Goal: Transaction & Acquisition: Purchase product/service

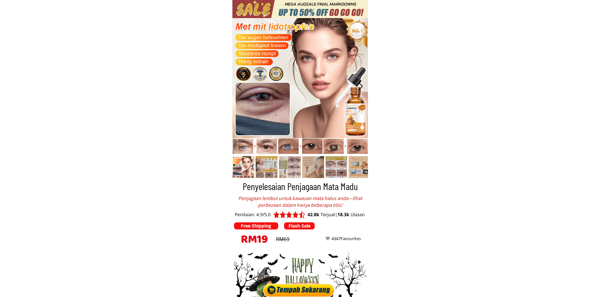
click at [304, 285] on div at bounding box center [300, 289] width 75 height 16
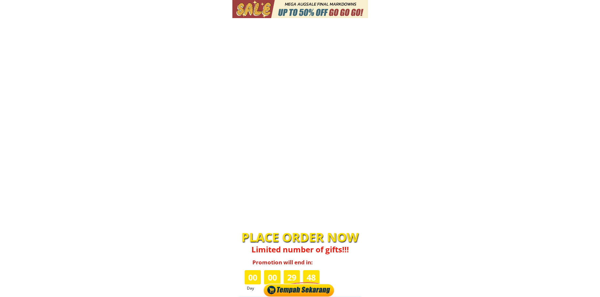
scroll to position [2130, 0]
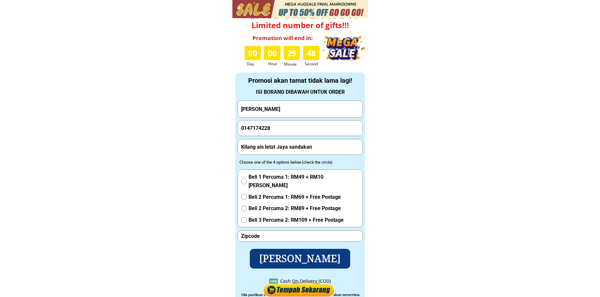
click at [287, 112] on input "[PERSON_NAME]" at bounding box center [300, 109] width 121 height 16
click at [288, 112] on input "[PERSON_NAME]" at bounding box center [300, 109] width 121 height 16
drag, startPoint x: 288, startPoint y: 112, endPoint x: 322, endPoint y: 197, distance: 91.4
click at [288, 112] on input "[PERSON_NAME]" at bounding box center [300, 109] width 121 height 16
paste input "[PERSON_NAME]"
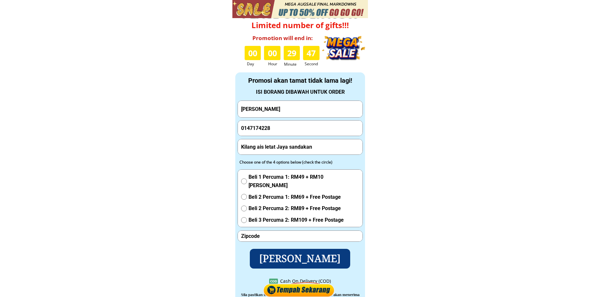
type input "[PERSON_NAME]"
click at [277, 124] on input "0147174228" at bounding box center [300, 128] width 121 height 16
paste input "74720657"
type input "0174720657"
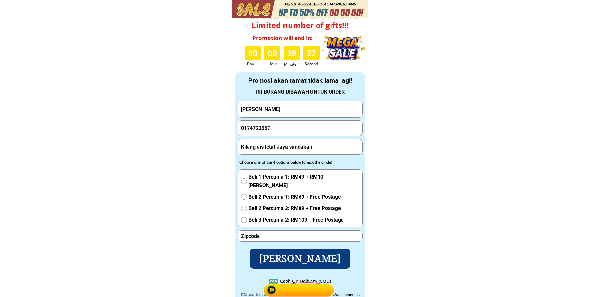
click at [274, 150] on input "Kilang ais letat Jaya sandakan" at bounding box center [300, 146] width 121 height 15
paste input "481-B. Batu 3 1/2. [GEOGRAPHIC_DATA]. 09600 Lunas [GEOGRAPHIC_DATA]"
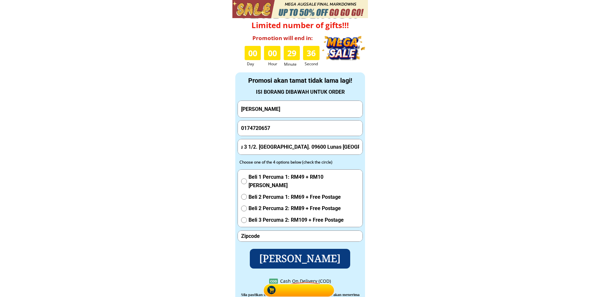
type input "481-B. Batu 3 1/2. [GEOGRAPHIC_DATA]. 09600 Lunas [GEOGRAPHIC_DATA]"
click at [320, 149] on input "481-B. Batu 3 1/2. [GEOGRAPHIC_DATA]. 09600 Lunas [GEOGRAPHIC_DATA]" at bounding box center [300, 146] width 121 height 15
drag, startPoint x: 272, startPoint y: 236, endPoint x: 259, endPoint y: 242, distance: 13.9
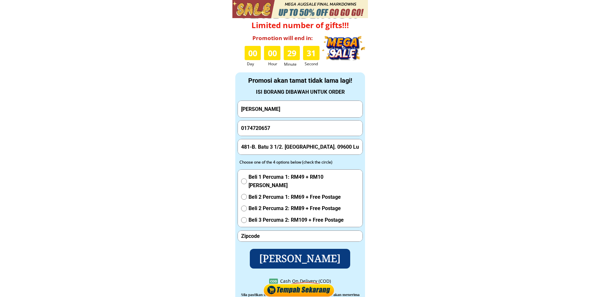
paste input "09600"
type input "09600"
click at [272, 177] on span "Beli 1 Percuma 1: RM49 + RM10 [PERSON_NAME]" at bounding box center [304, 181] width 111 height 16
radio input "true"
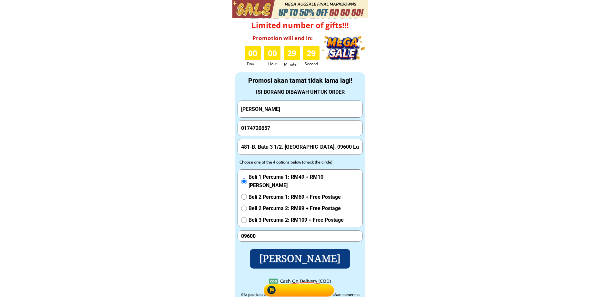
click at [283, 263] on p "[PERSON_NAME]" at bounding box center [300, 258] width 104 height 20
